Goal: Navigation & Orientation: Find specific page/section

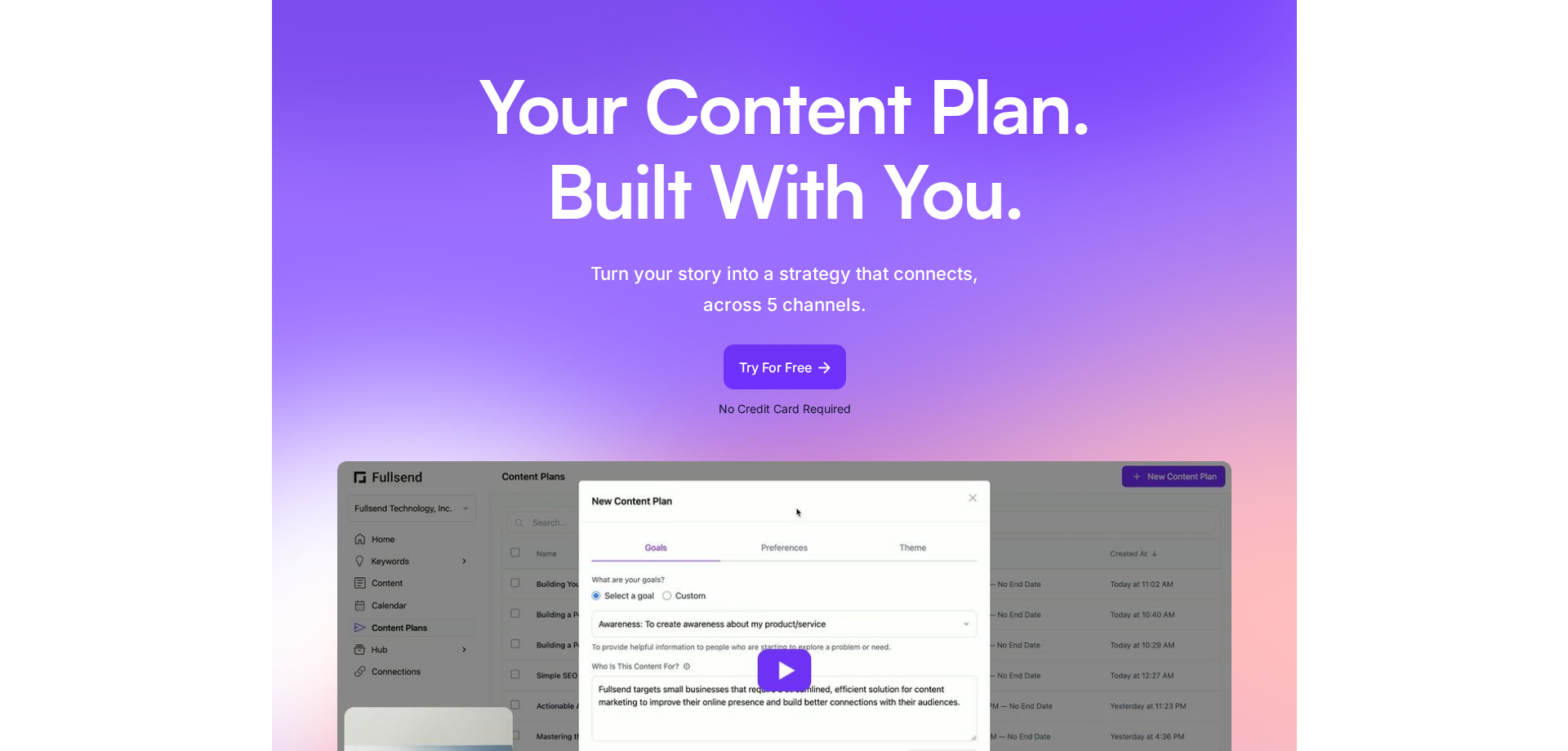
scroll to position [83, 0]
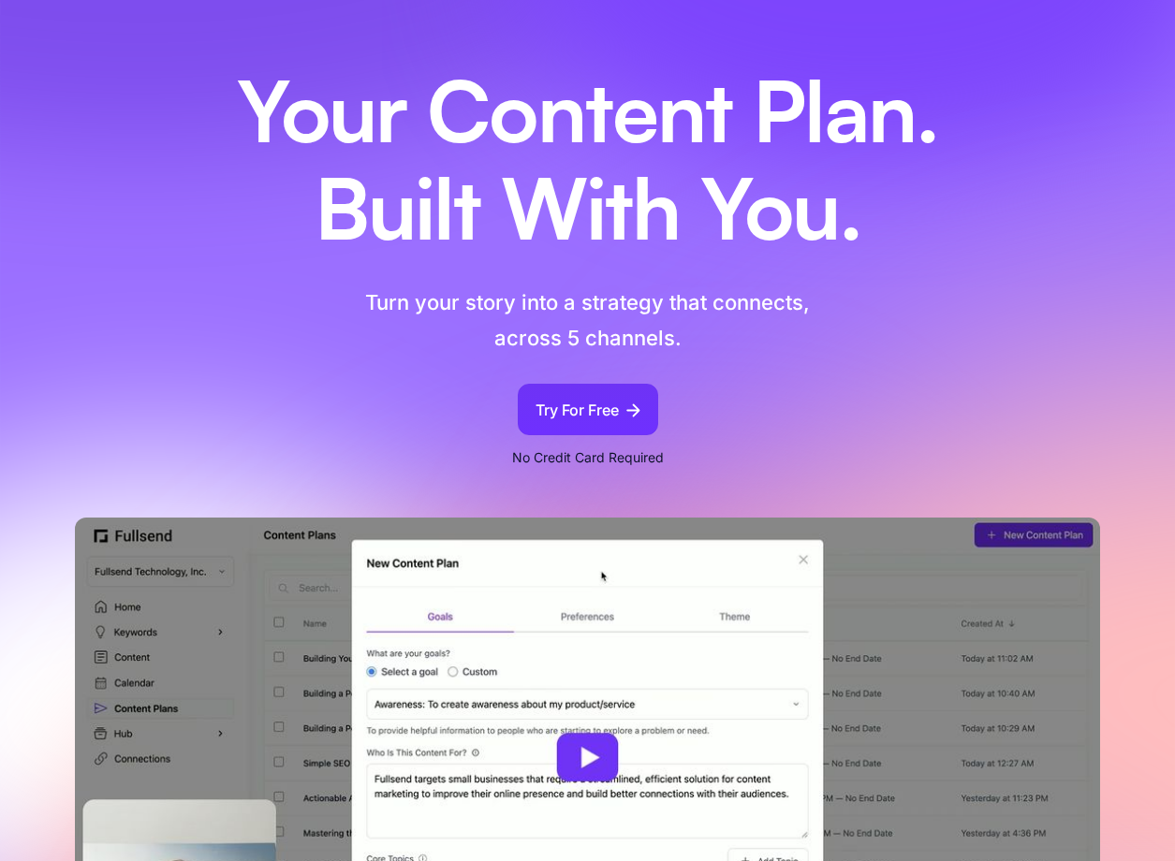
click at [1170, 193] on div "Your Content Plan. Built With You. Turn your story into a strategy that connect…" at bounding box center [587, 514] width 1175 height 965
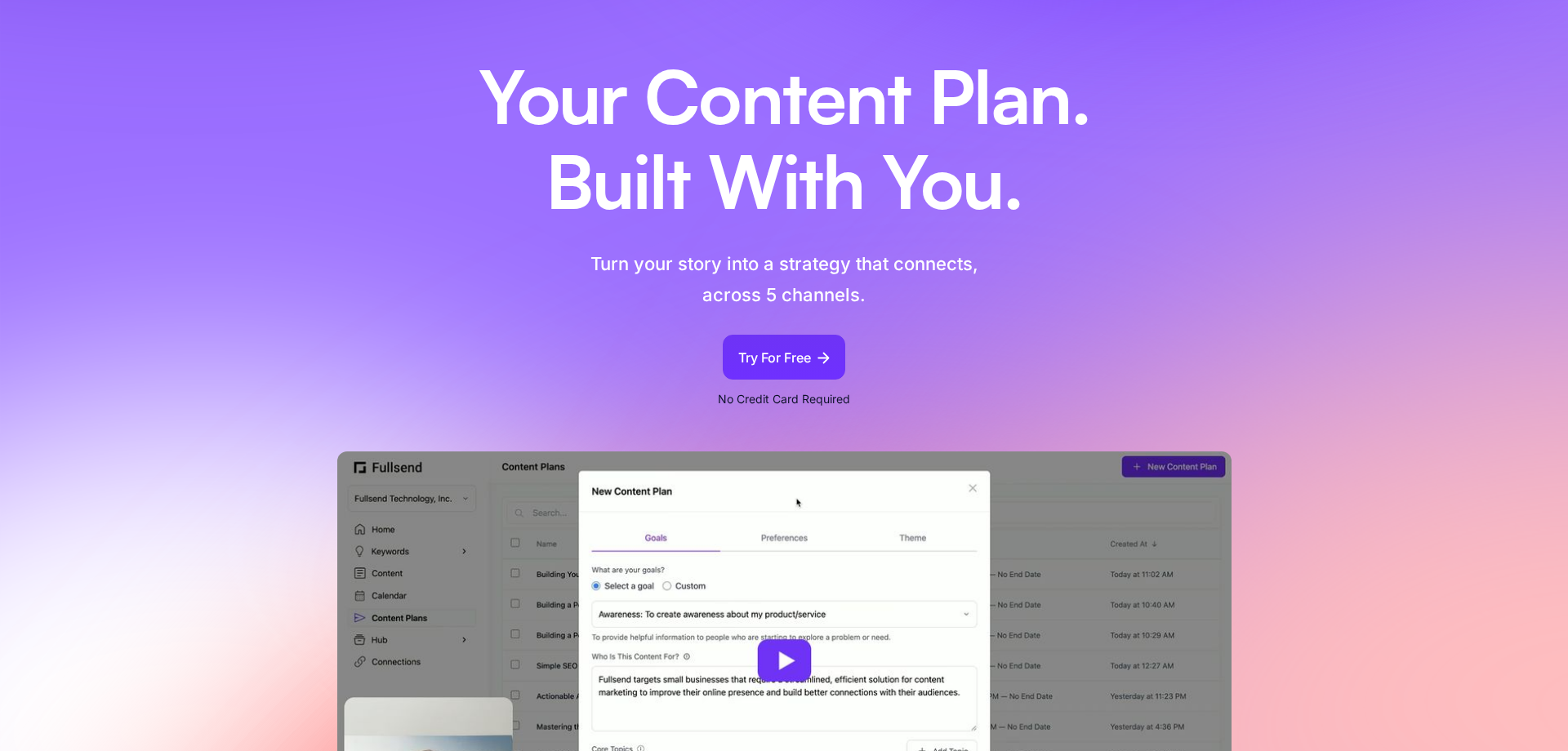
click at [760, 133] on h1 "Your Content Plan. Built With You." at bounding box center [784, 145] width 694 height 169
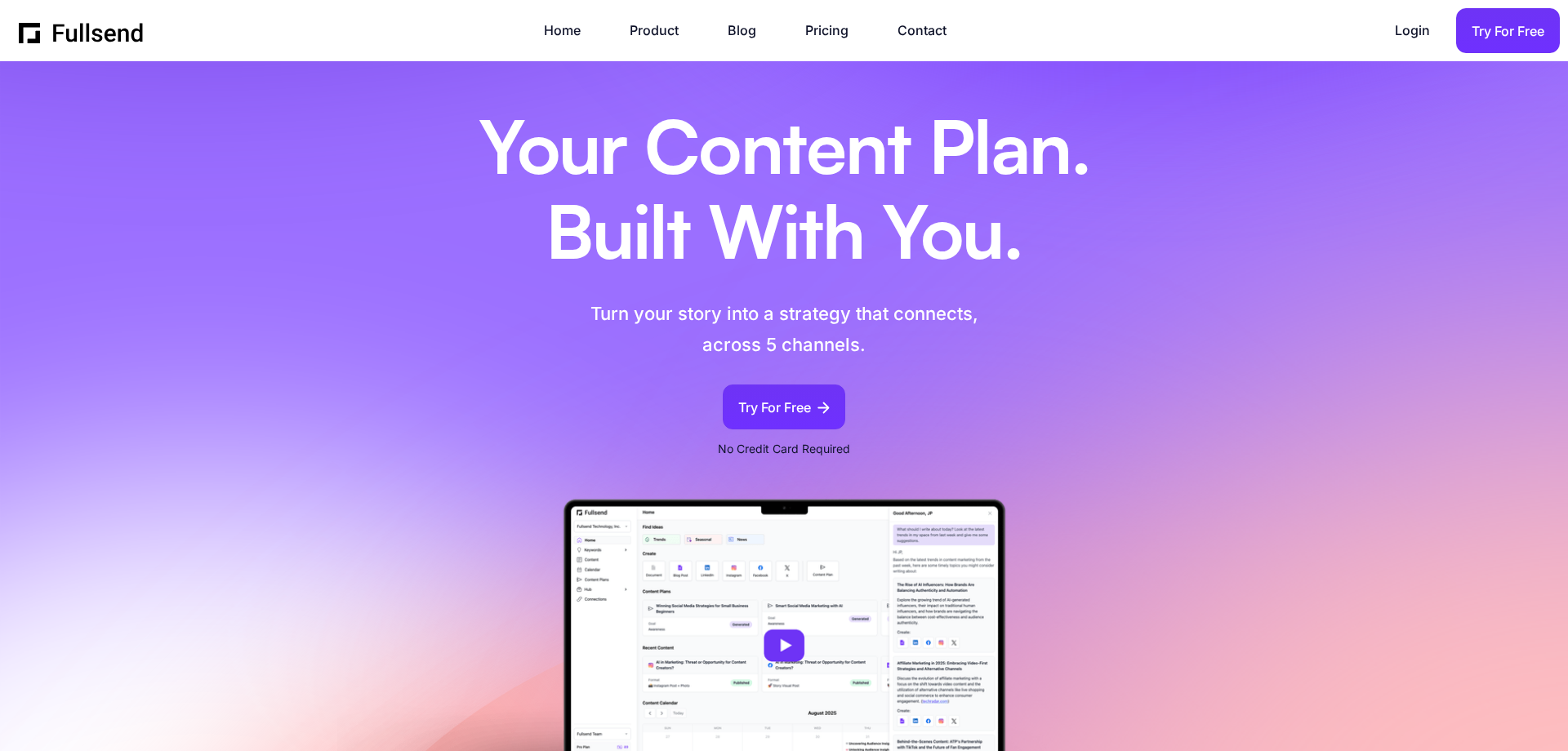
click at [879, 188] on h1 "Your Content Plan. Built With You." at bounding box center [784, 195] width 694 height 169
click at [636, 29] on link "Product" at bounding box center [662, 30] width 65 height 22
click at [751, 35] on link "Blog" at bounding box center [750, 30] width 45 height 22
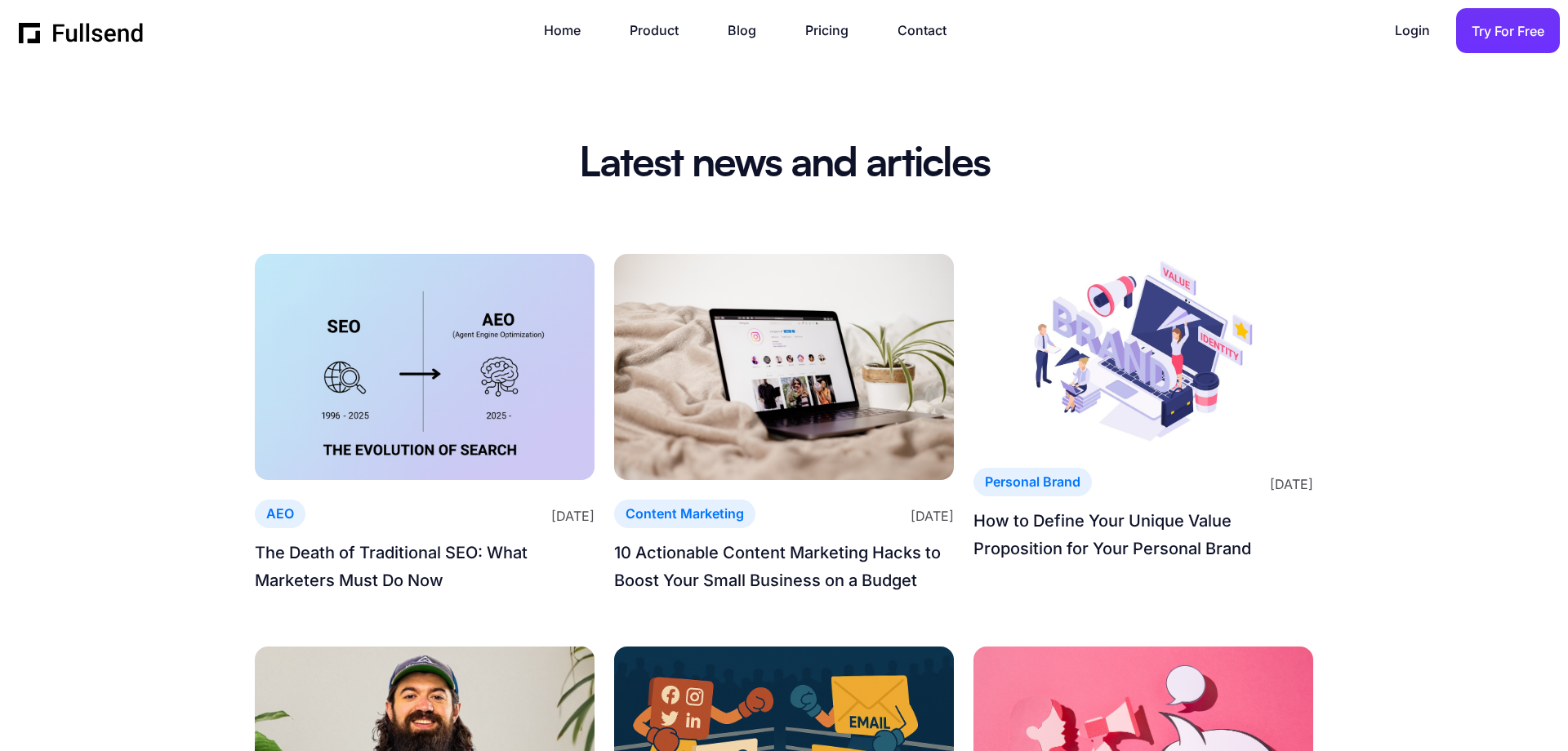
click at [107, 29] on img "home" at bounding box center [82, 31] width 126 height 24
